Goal: Communication & Community: Answer question/provide support

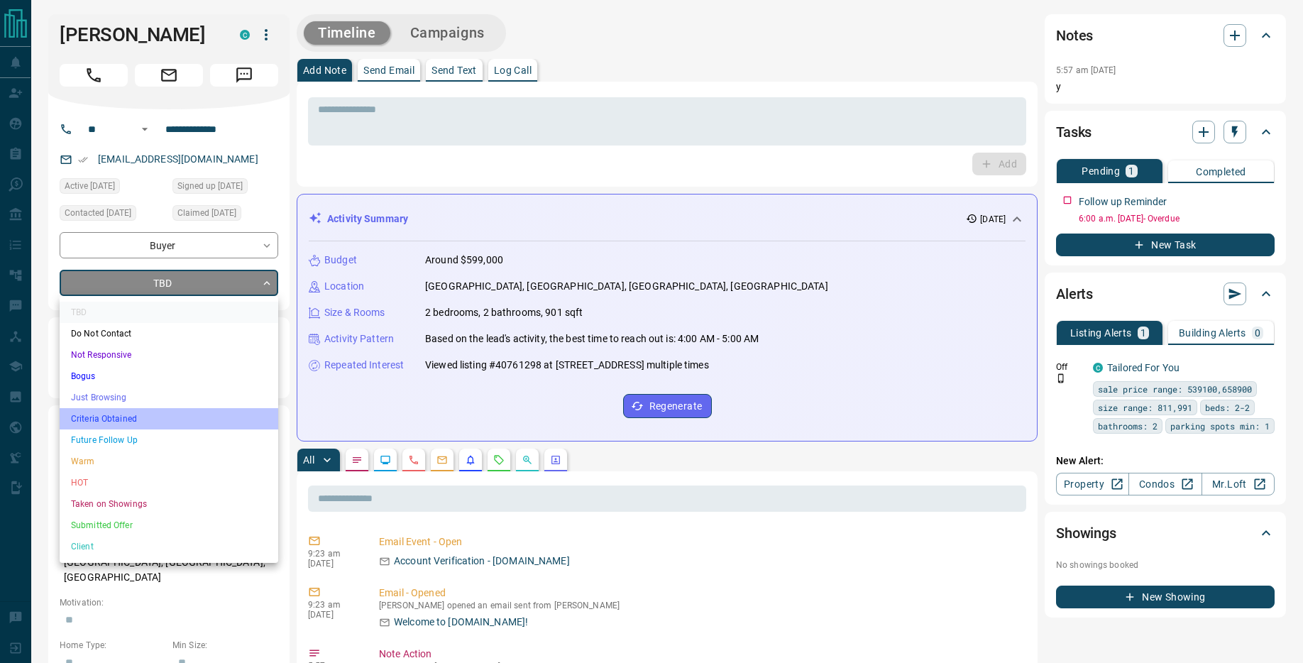
drag, startPoint x: 171, startPoint y: 418, endPoint x: 174, endPoint y: 349, distance: 68.9
click at [171, 418] on li "Criteria Obtained" at bounding box center [169, 418] width 219 height 21
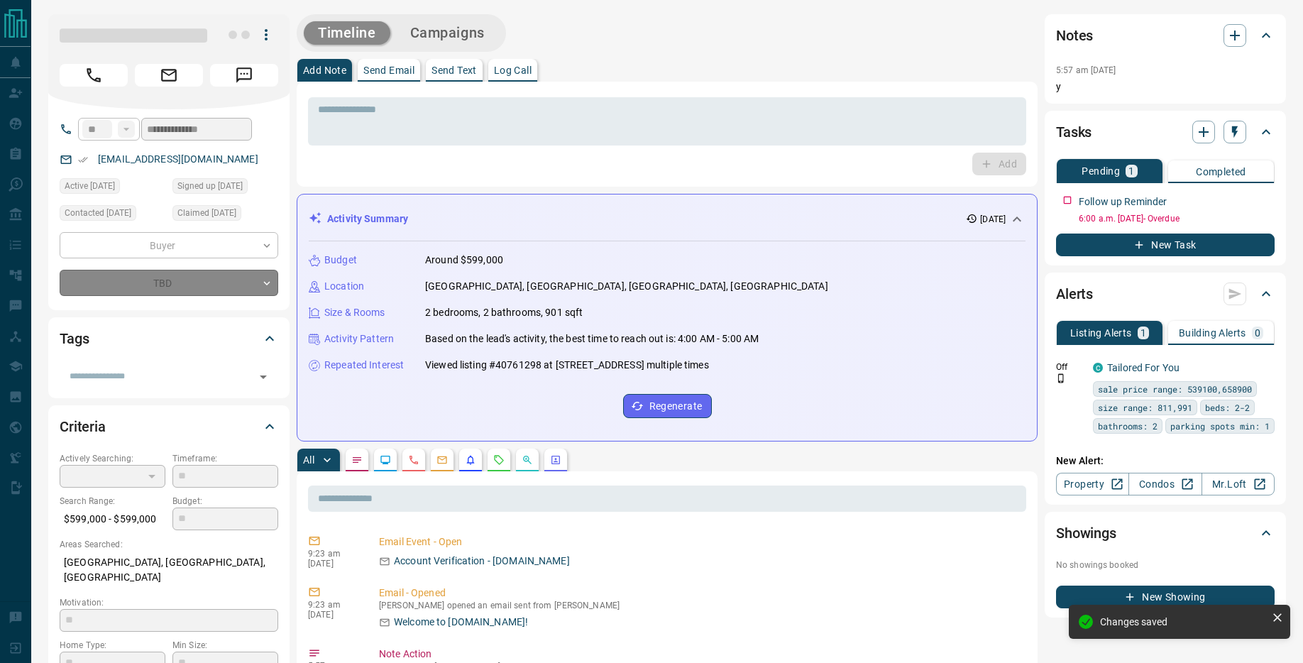
type input "*"
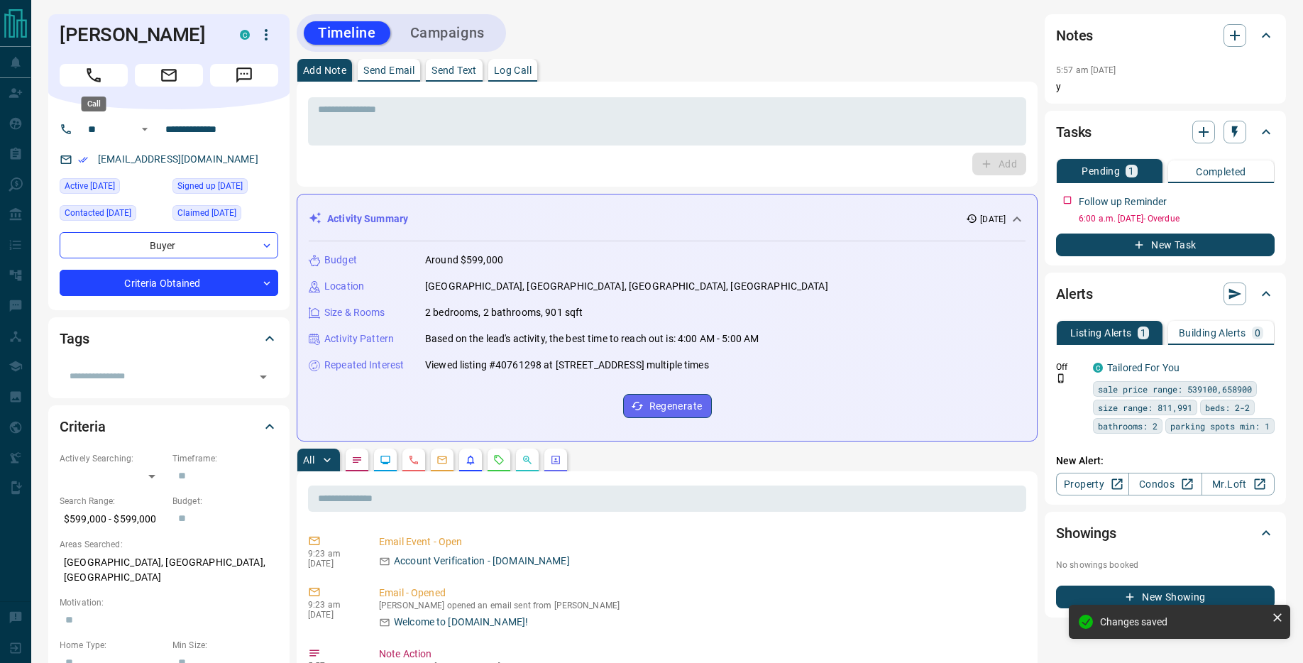
click at [98, 75] on icon "Call" at bounding box center [93, 75] width 18 height 18
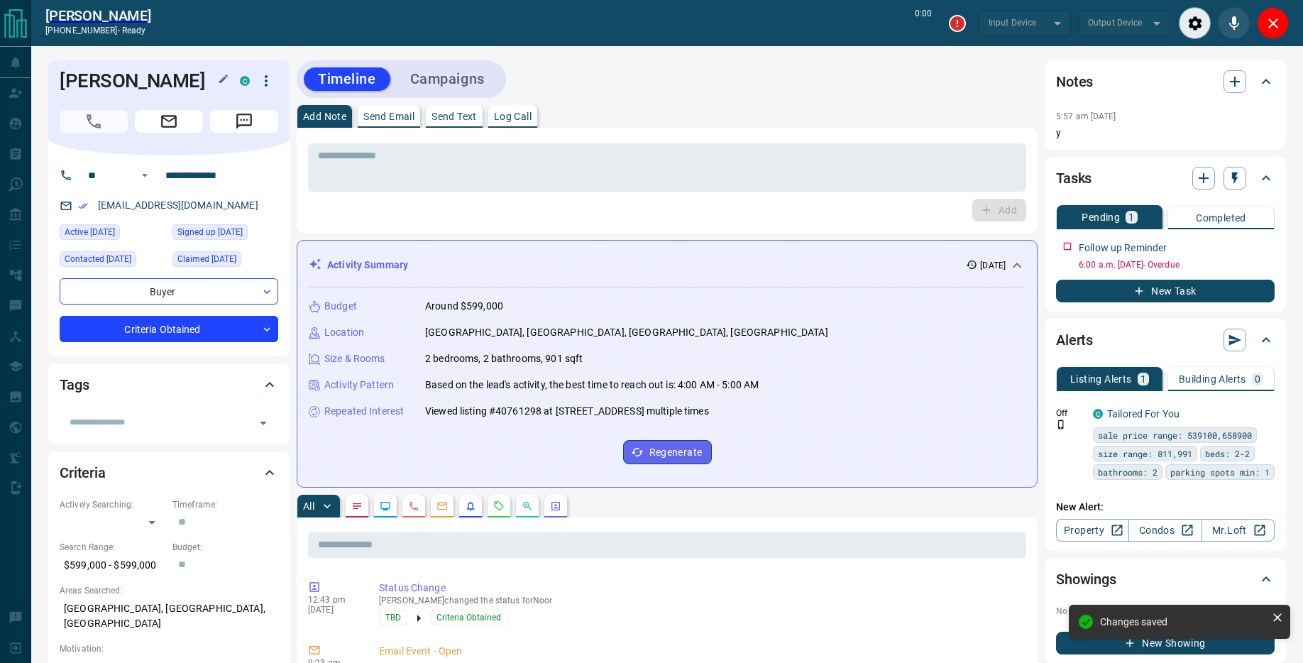
type input "*******"
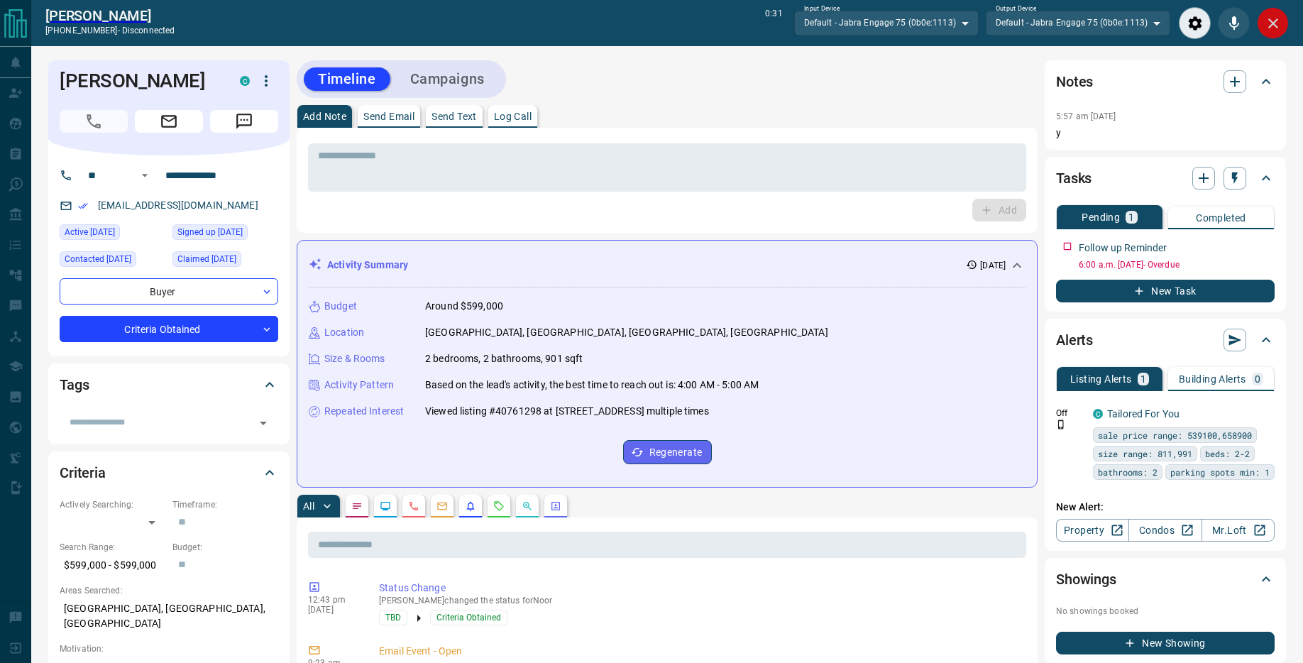
click at [1272, 27] on icon "Close" at bounding box center [1273, 23] width 17 height 17
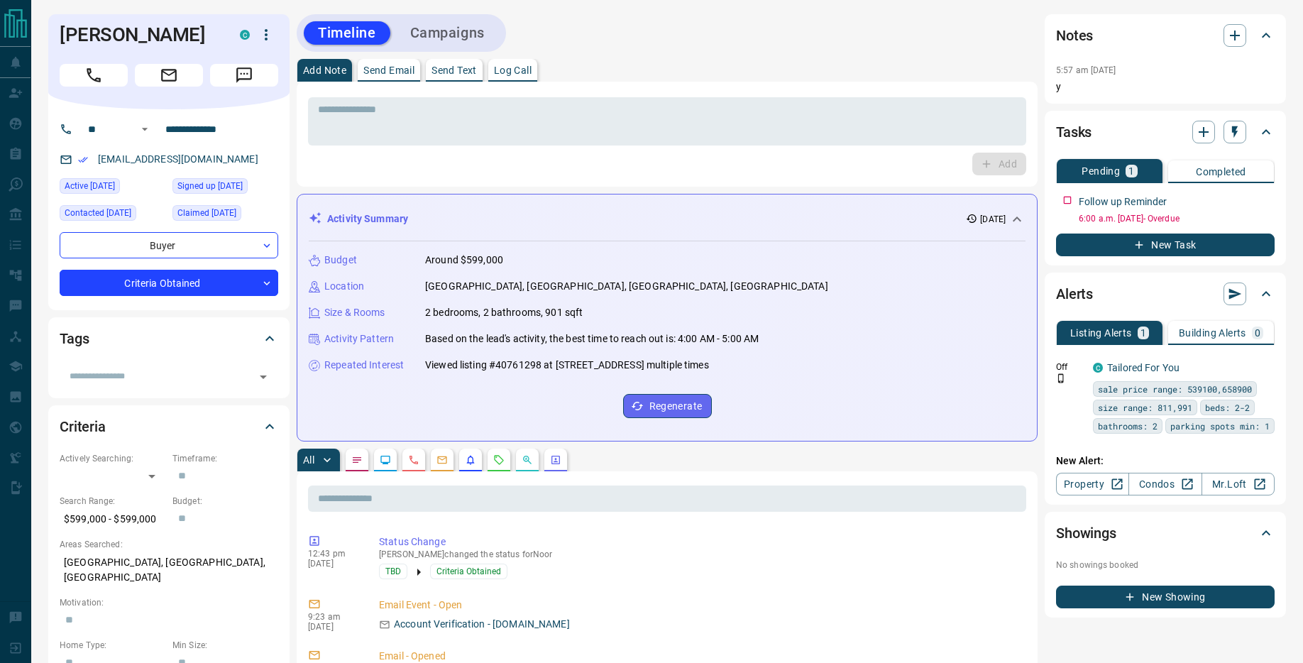
click at [446, 67] on p "Send Text" at bounding box center [453, 70] width 45 height 10
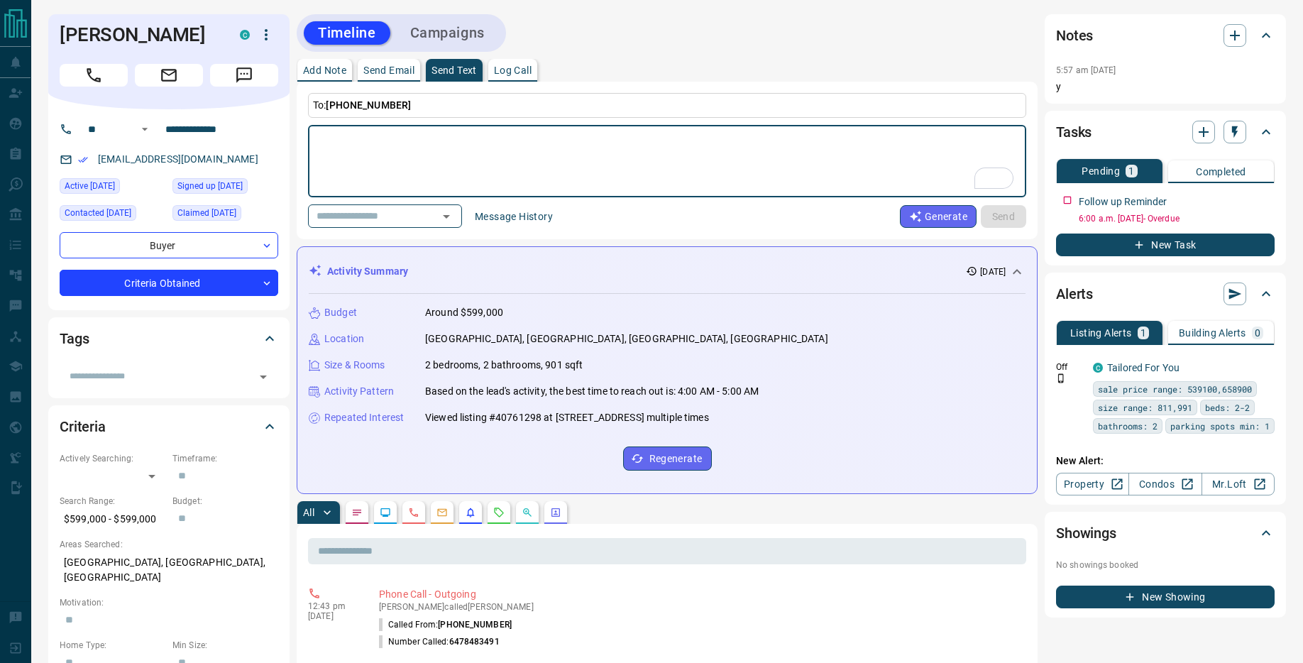
click at [510, 223] on button "Message History" at bounding box center [513, 216] width 95 height 23
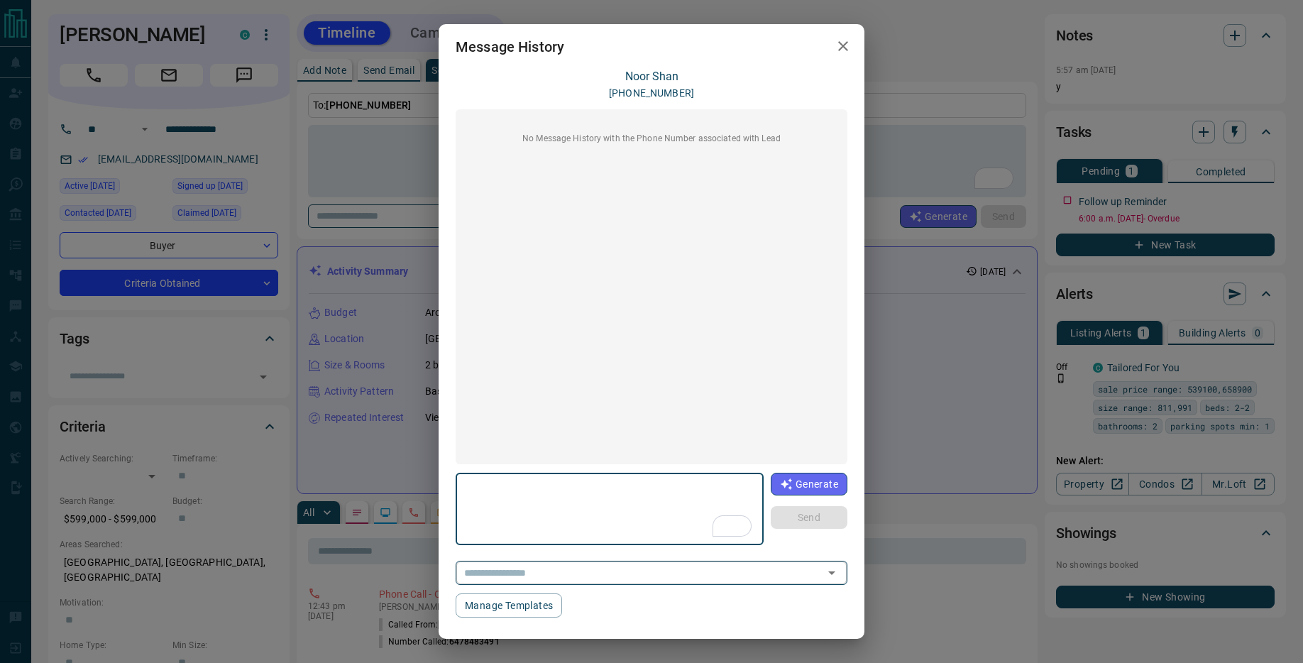
click at [659, 583] on div "​" at bounding box center [652, 572] width 392 height 23
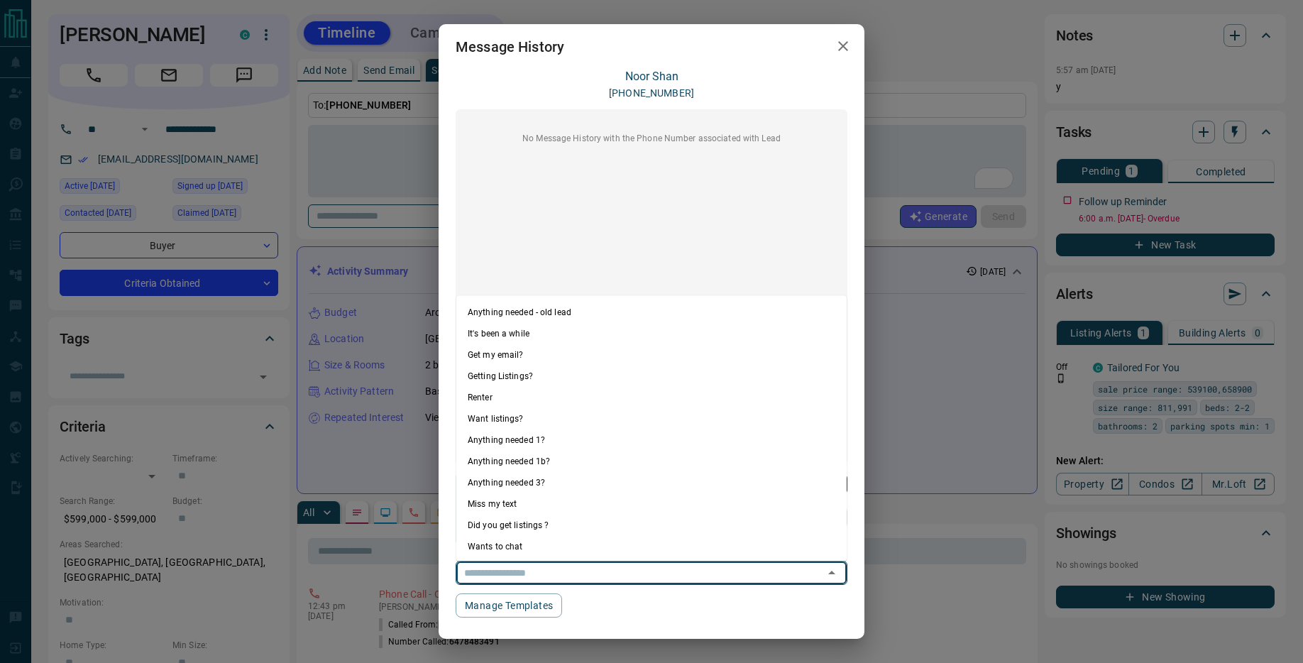
click at [629, 444] on li "Anything needed 1?" at bounding box center [651, 439] width 390 height 21
type textarea "**********"
type input "**********"
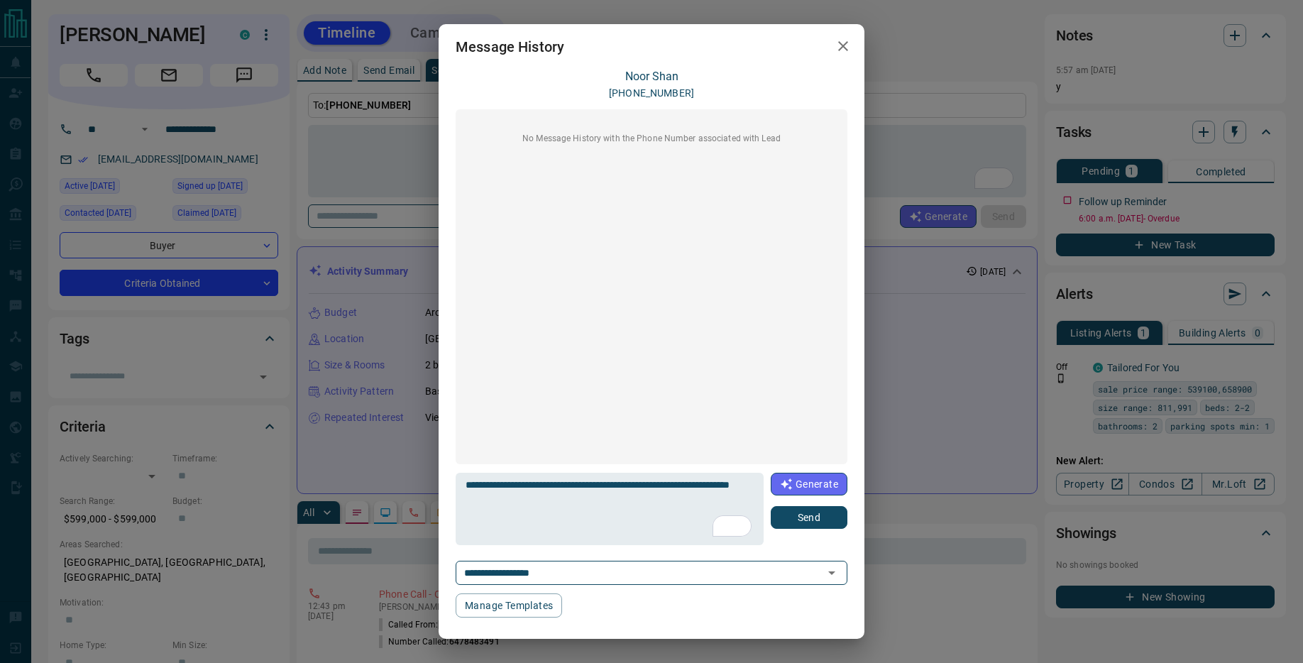
click at [820, 518] on button "Send" at bounding box center [809, 517] width 77 height 23
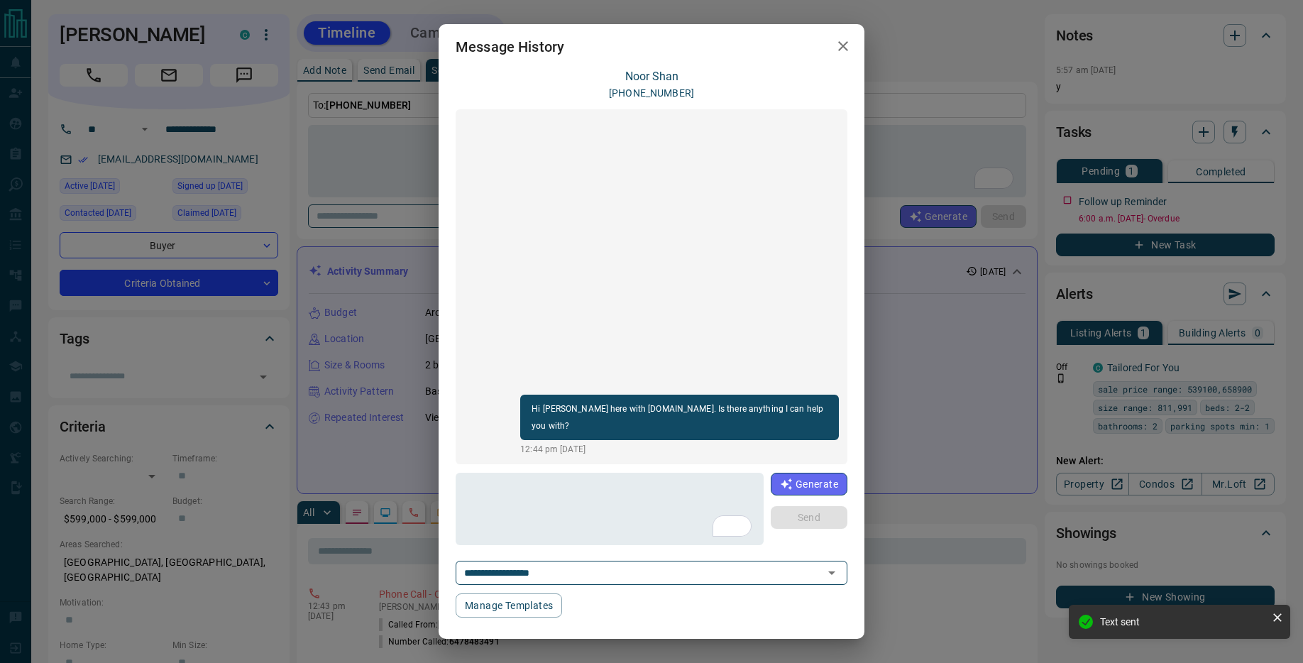
click at [839, 48] on icon "button" at bounding box center [843, 46] width 17 height 17
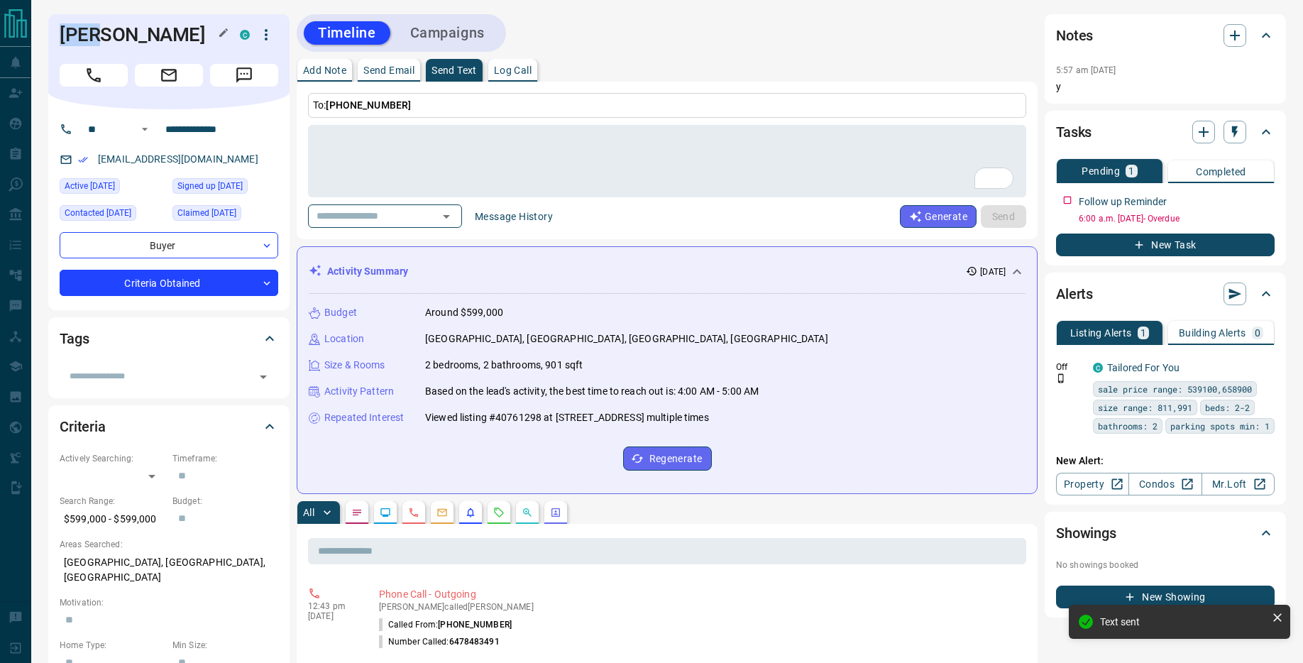
click at [58, 38] on div "[PERSON_NAME]" at bounding box center [168, 61] width 241 height 95
copy h1 "Noor"
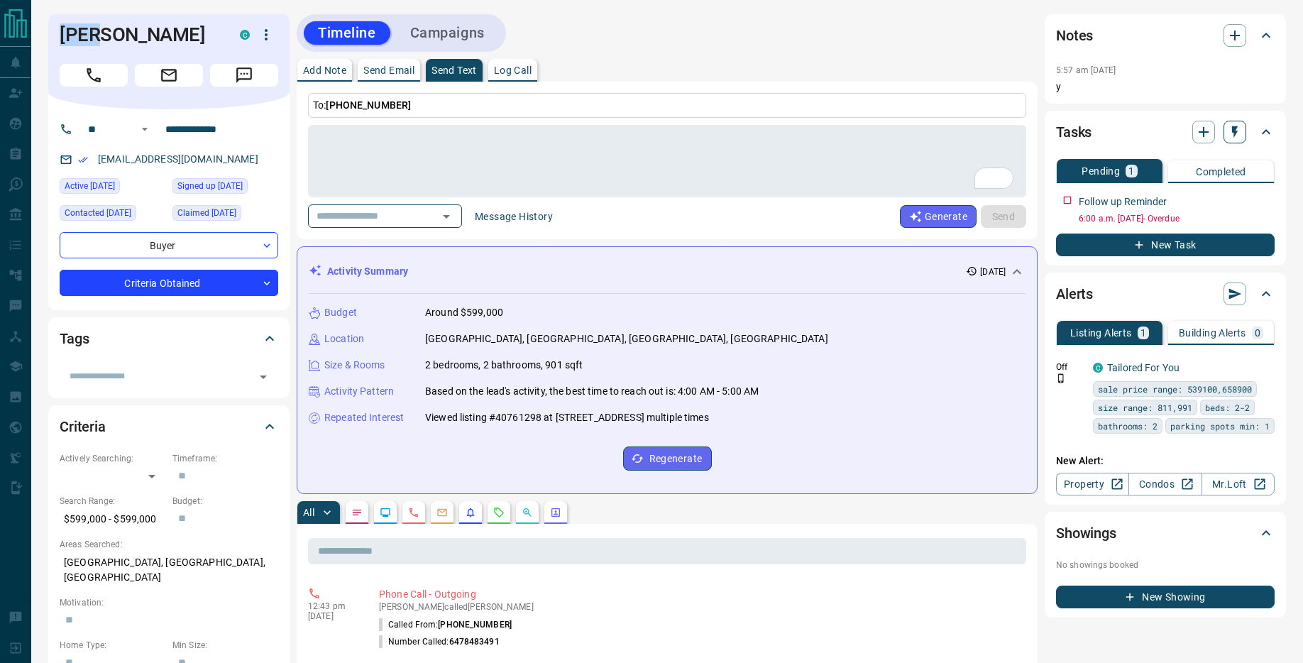
click at [1238, 131] on icon "button" at bounding box center [1235, 132] width 14 height 14
click at [1221, 161] on li "1 Day Follow-Up" at bounding box center [1199, 159] width 97 height 21
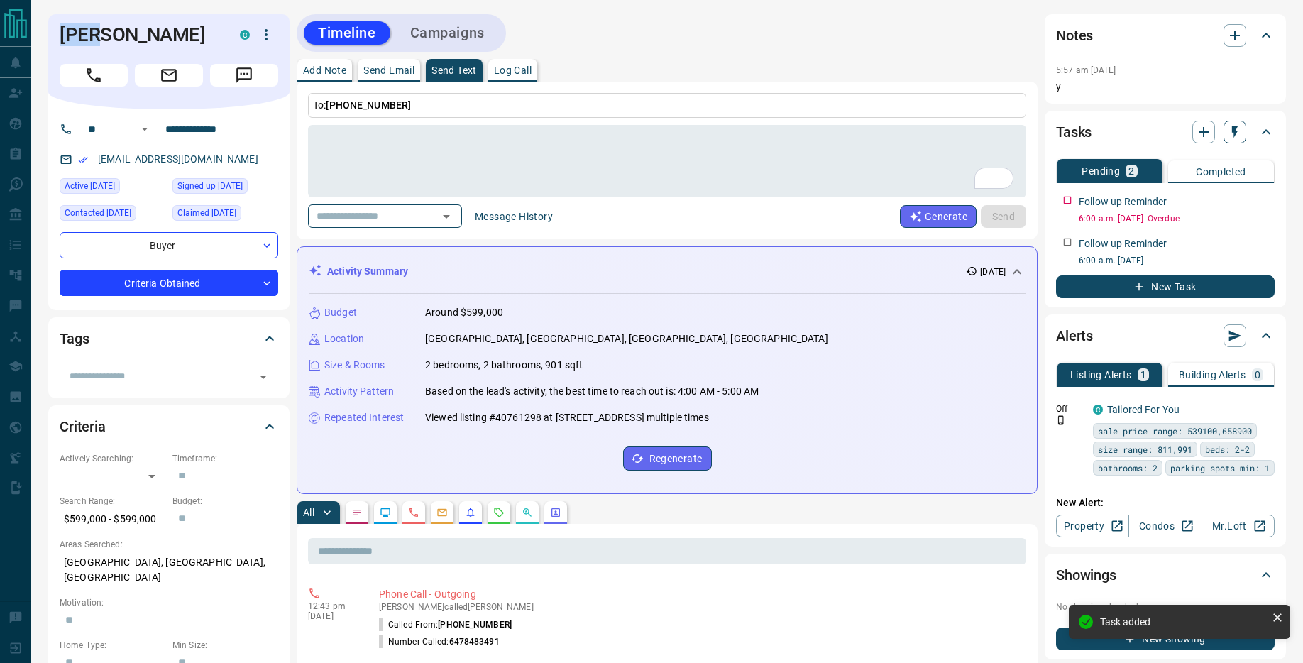
click at [1237, 135] on icon "button" at bounding box center [1235, 132] width 14 height 14
click at [1225, 201] on li "1 Week Follow-Up" at bounding box center [1199, 202] width 97 height 21
